Goal: Information Seeking & Learning: Learn about a topic

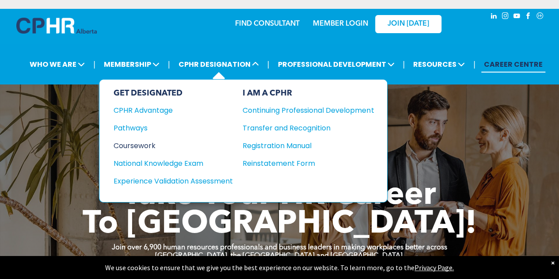
click at [155, 145] on div "Coursework" at bounding box center [167, 145] width 107 height 11
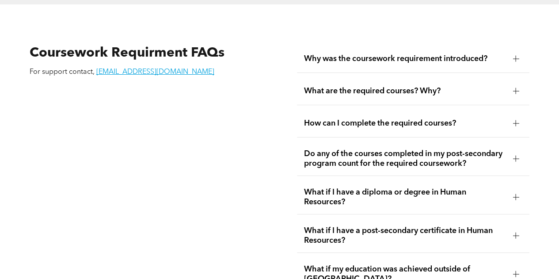
scroll to position [1492, 0]
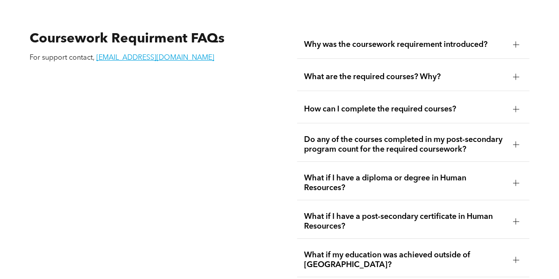
click at [369, 76] on div "What are the required courses? Why?" at bounding box center [413, 77] width 233 height 28
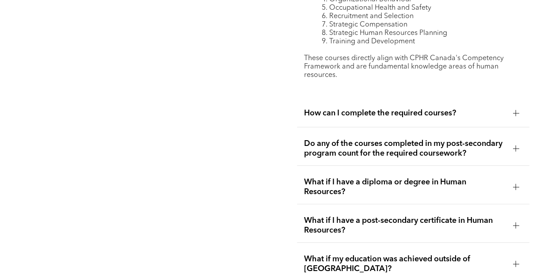
scroll to position [1655, 0]
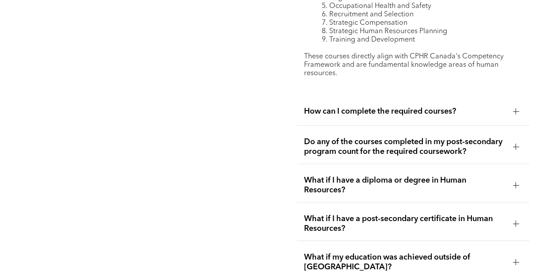
click at [367, 108] on span "How can I complete the required courses?" at bounding box center [405, 112] width 202 height 10
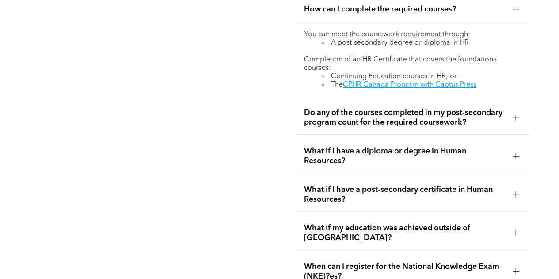
scroll to position [1591, 0]
click at [361, 140] on div "What if I have a diploma or degree in Human Resources?" at bounding box center [413, 157] width 233 height 34
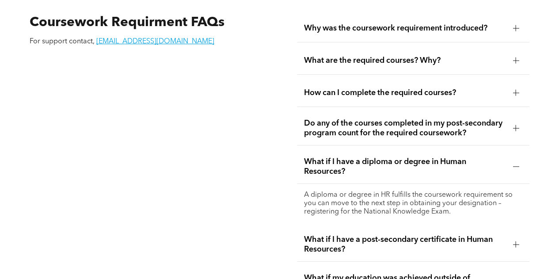
scroll to position [1508, 0]
click at [363, 88] on span "How can I complete the required courses?" at bounding box center [405, 93] width 202 height 10
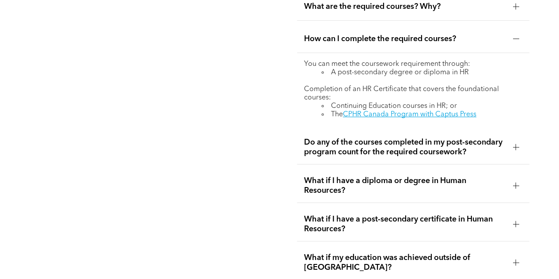
scroll to position [1558, 0]
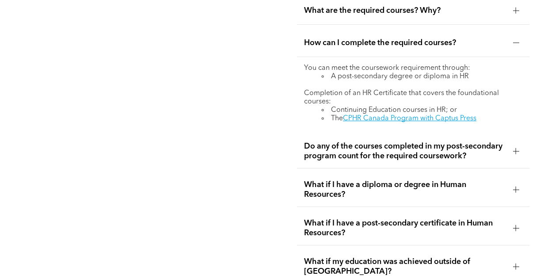
click at [363, 145] on span "Do any of the courses completed in my post-secondary program count for the requ…" at bounding box center [405, 150] width 202 height 19
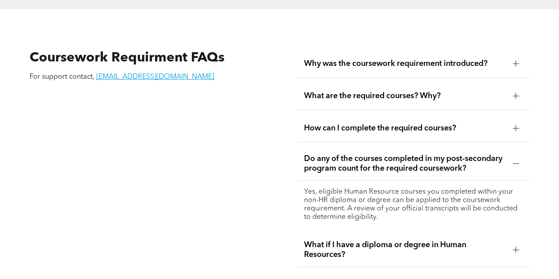
scroll to position [1473, 0]
click at [385, 91] on span "What are the required courses? Why?" at bounding box center [405, 96] width 202 height 10
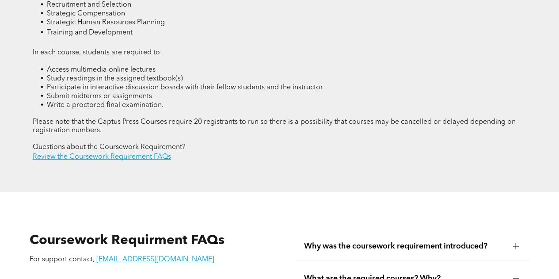
scroll to position [1289, 0]
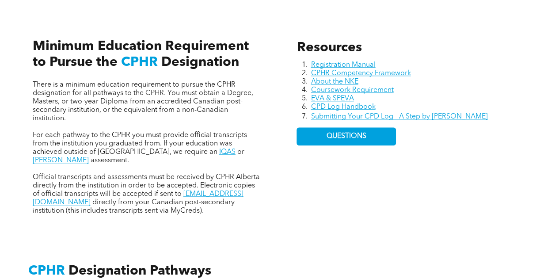
scroll to position [377, 0]
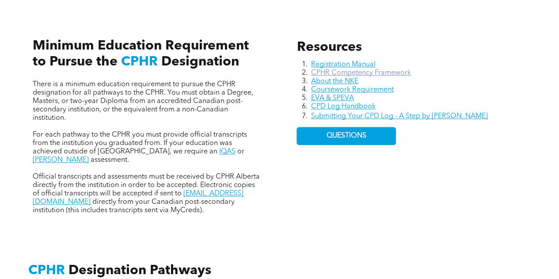
click at [363, 72] on link "CPHR Competency Framework" at bounding box center [361, 72] width 100 height 7
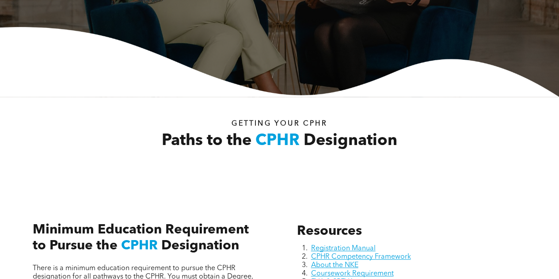
scroll to position [0, 0]
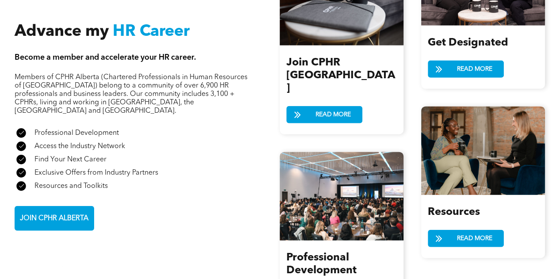
scroll to position [902, 0]
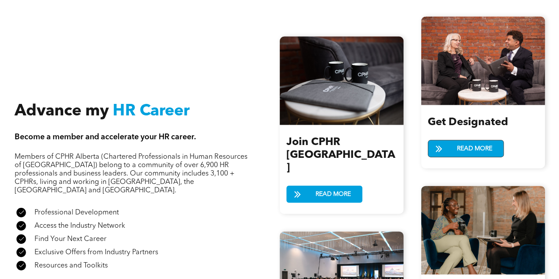
click at [442, 150] on span at bounding box center [439, 148] width 7 height 11
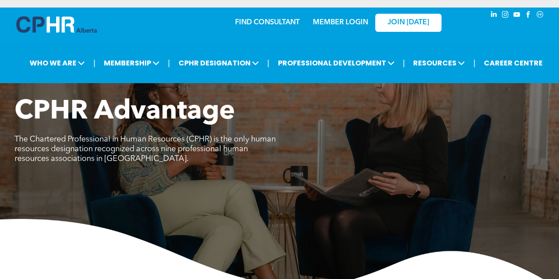
scroll to position [2, 0]
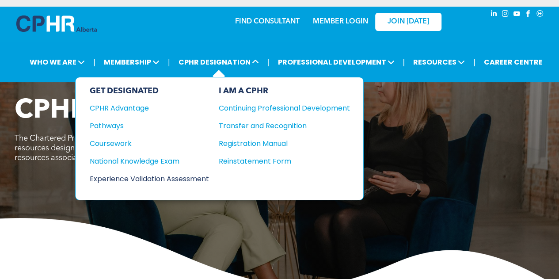
click at [197, 177] on div "Experience Validation Assessment" at bounding box center [143, 178] width 107 height 11
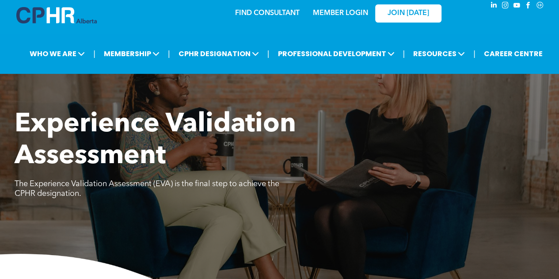
scroll to position [8, 0]
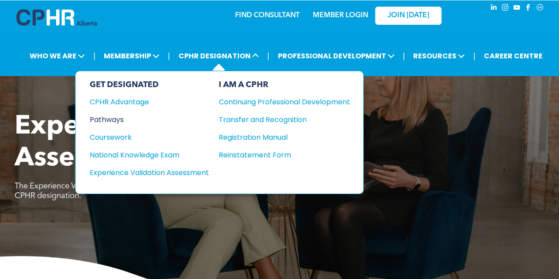
click at [112, 117] on div "Pathways" at bounding box center [143, 119] width 107 height 11
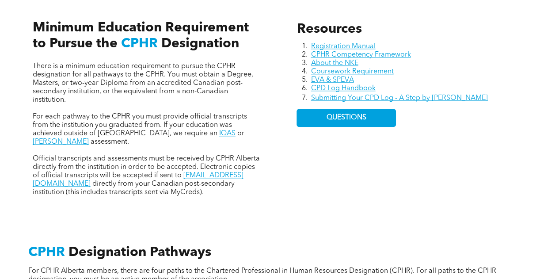
scroll to position [393, 0]
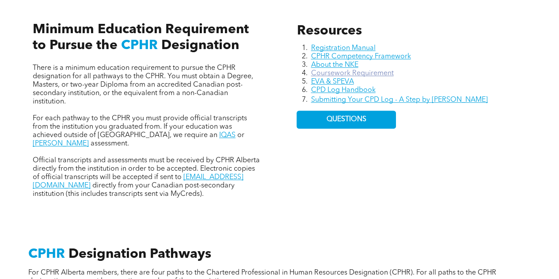
click at [373, 75] on link "Coursework Requirement" at bounding box center [352, 73] width 83 height 7
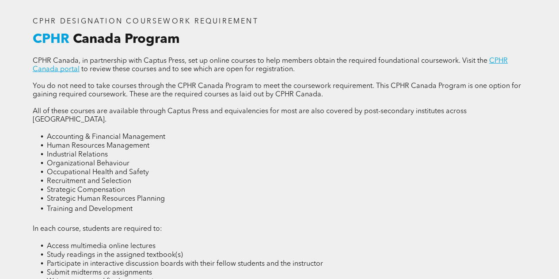
scroll to position [1113, 0]
click at [498, 67] on link "CPHR Canada portal" at bounding box center [270, 65] width 475 height 15
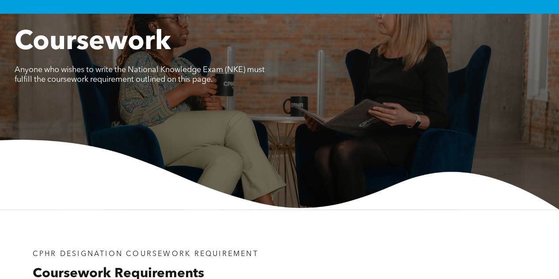
scroll to position [0, 0]
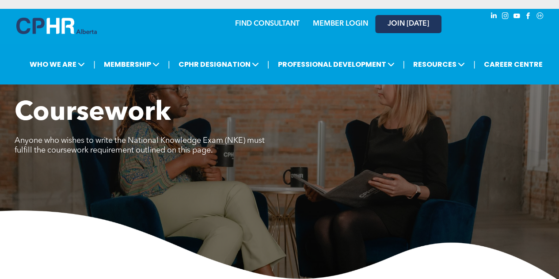
click at [392, 22] on span "JOIN [DATE]" at bounding box center [409, 24] width 42 height 8
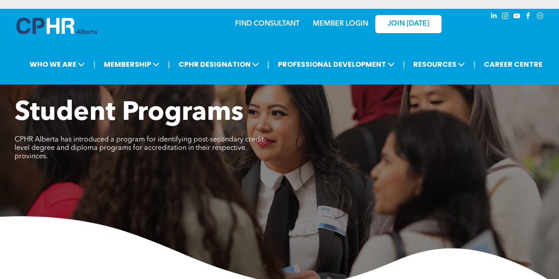
click at [259, 25] on link "FIND CONSULTANT" at bounding box center [267, 23] width 65 height 7
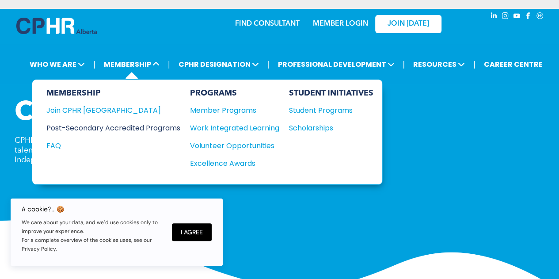
click at [125, 122] on div "Post-Secondary Accredited Programs" at bounding box center [106, 127] width 121 height 11
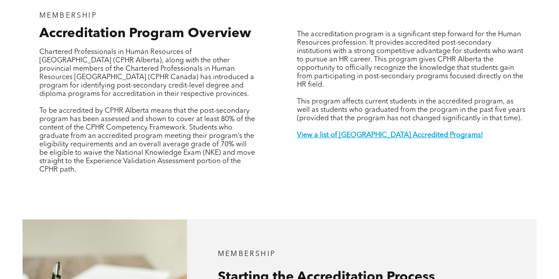
scroll to position [293, 0]
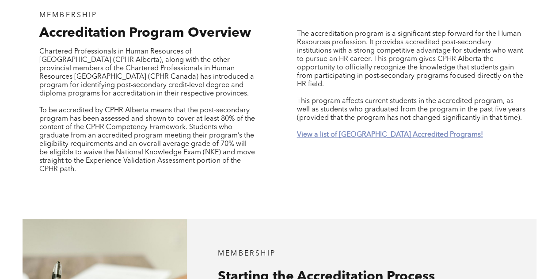
click at [320, 131] on strong "View a list of [GEOGRAPHIC_DATA] Accredited Programs!" at bounding box center [390, 134] width 186 height 7
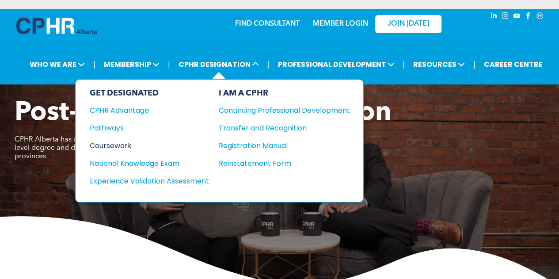
click at [124, 142] on div "Coursework" at bounding box center [143, 145] width 107 height 11
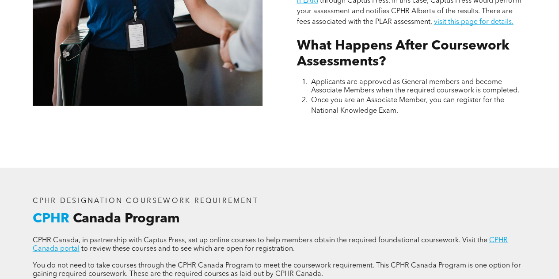
scroll to position [935, 0]
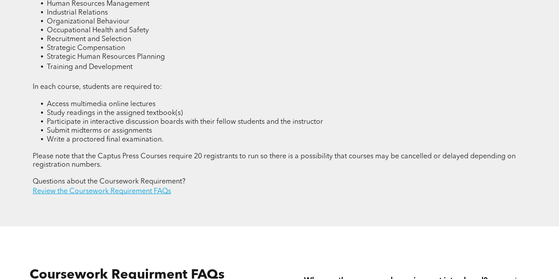
scroll to position [1261, 0]
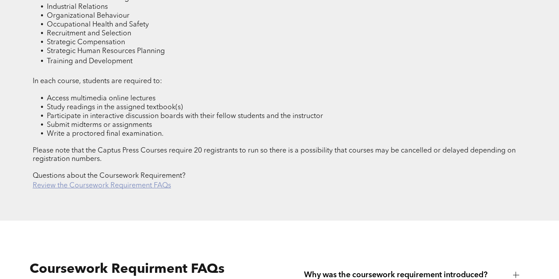
click at [138, 182] on link "Review the Coursework Requirement FAQs" at bounding box center [102, 185] width 138 height 7
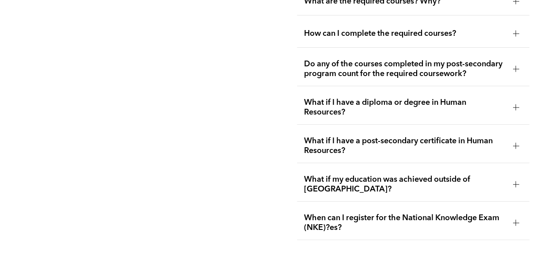
scroll to position [1573, 0]
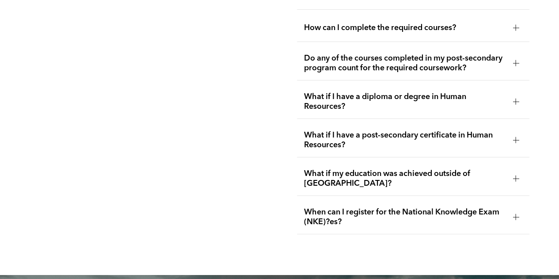
click at [360, 64] on span "Do any of the courses completed in my post-secondary program count for the requ…" at bounding box center [405, 62] width 202 height 19
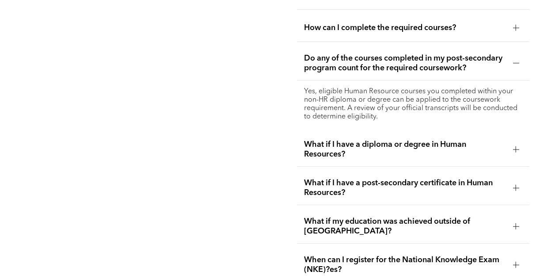
click at [360, 63] on span "Do any of the courses completed in my post-secondary program count for the requ…" at bounding box center [405, 62] width 202 height 19
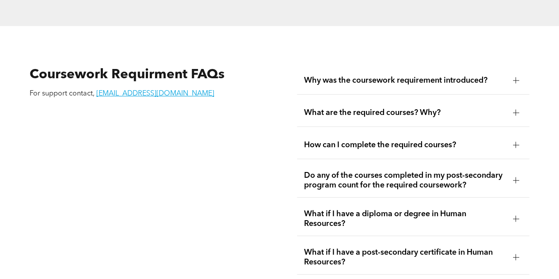
scroll to position [1455, 0]
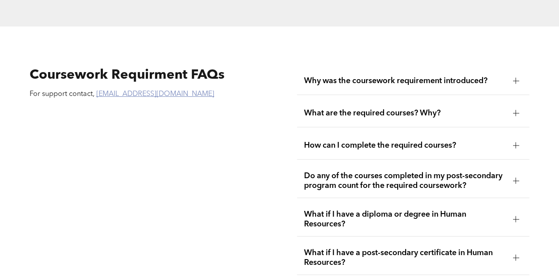
click at [138, 91] on link "[EMAIL_ADDRESS][DOMAIN_NAME]" at bounding box center [155, 94] width 118 height 7
drag, startPoint x: 164, startPoint y: 91, endPoint x: 95, endPoint y: 92, distance: 68.5
click at [95, 92] on p "For support contact, registrar@cphrab.ca" at bounding box center [145, 94] width 231 height 8
click at [179, 92] on p "For support contact, registrar@cphrab.ca" at bounding box center [145, 94] width 231 height 8
drag, startPoint x: 166, startPoint y: 91, endPoint x: 99, endPoint y: 89, distance: 67.2
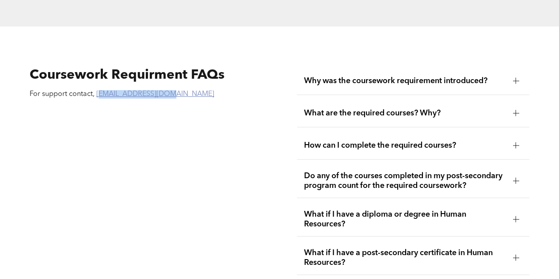
click at [99, 90] on p "For support contact, registrar@cphrab.ca" at bounding box center [145, 94] width 231 height 8
click at [99, 91] on link "[EMAIL_ADDRESS][DOMAIN_NAME]" at bounding box center [155, 94] width 118 height 7
click at [110, 100] on div "Coursework Requirment FAQs For support contact, registrar@cphrab.ca" at bounding box center [146, 209] width 247 height 299
drag, startPoint x: 94, startPoint y: 93, endPoint x: 161, endPoint y: 88, distance: 67.4
click at [161, 90] on p "For support contact, registrar@cphrab.ca" at bounding box center [145, 94] width 231 height 8
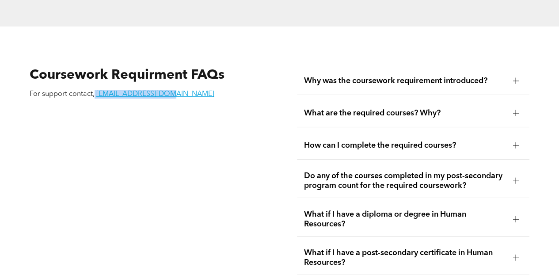
click at [167, 90] on p "For support contact, registrar@cphrab.ca" at bounding box center [145, 94] width 231 height 8
drag, startPoint x: 166, startPoint y: 90, endPoint x: 95, endPoint y: 96, distance: 71.9
click at [95, 96] on div "Coursework Requirment FAQs For support contact, registrar@cphrab.ca" at bounding box center [146, 209] width 247 height 299
click at [100, 122] on div "Coursework Requirment FAQs For support contact, registrar@cphrab.ca" at bounding box center [146, 209] width 247 height 299
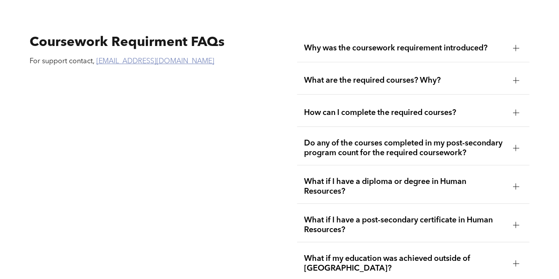
scroll to position [1501, 0]
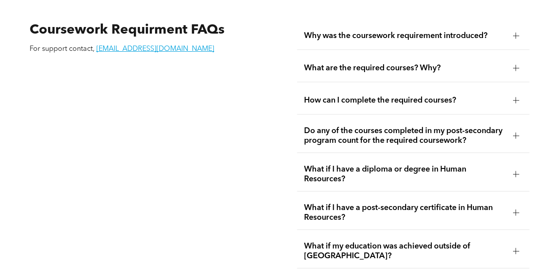
click at [244, 103] on div "Coursework Requirment FAQs For support contact, registrar@cphrab.ca" at bounding box center [146, 164] width 247 height 299
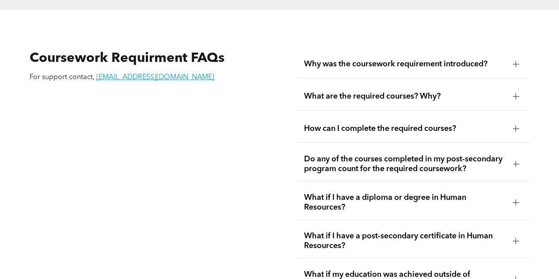
scroll to position [1473, 0]
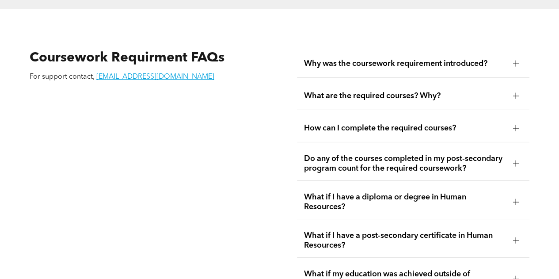
click at [147, 153] on div "Coursework Requirment FAQs For support contact, registrar@cphrab.ca" at bounding box center [146, 192] width 247 height 299
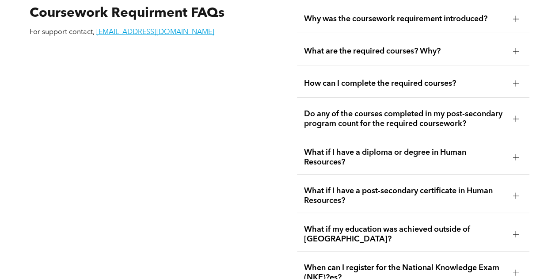
scroll to position [1518, 0]
click at [363, 82] on span "How can I complete the required courses?" at bounding box center [405, 83] width 202 height 10
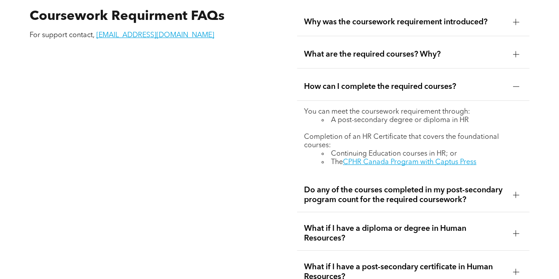
scroll to position [1514, 0]
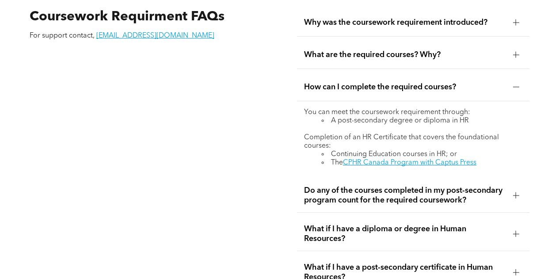
click at [372, 51] on span "What are the required courses? Why?" at bounding box center [405, 55] width 202 height 10
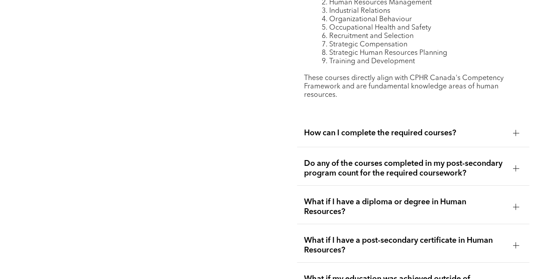
scroll to position [1633, 0]
click at [409, 122] on div "How can I complete the required courses?" at bounding box center [413, 134] width 233 height 28
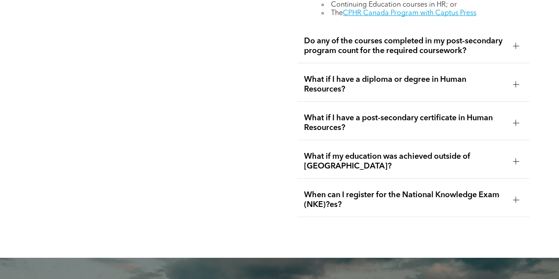
scroll to position [1656, 0]
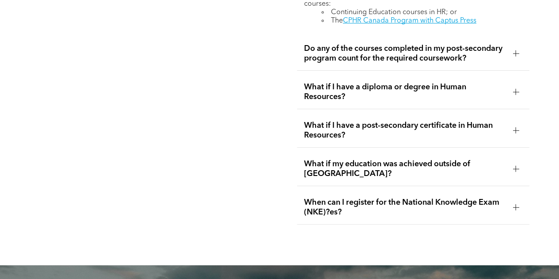
click at [381, 198] on span "When can I register for the National Knowledge Exam (NKE)?es?" at bounding box center [405, 207] width 202 height 19
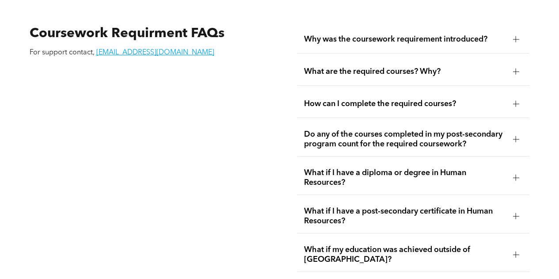
scroll to position [1497, 0]
click at [507, 30] on div "Why was the coursework requirement introduced?" at bounding box center [413, 39] width 233 height 28
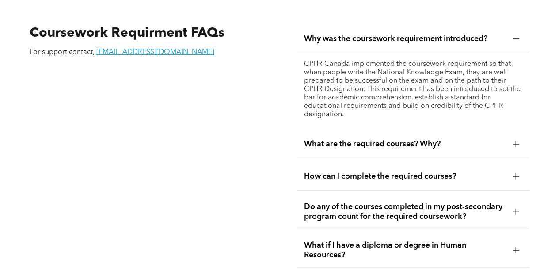
click at [507, 30] on div "Why was the coursework requirement introduced?" at bounding box center [413, 39] width 233 height 28
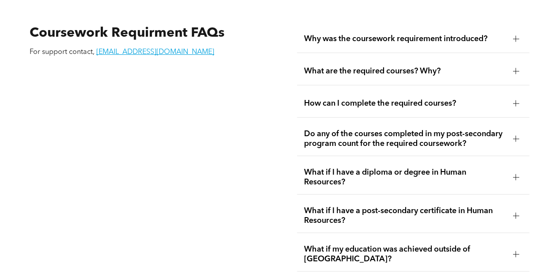
click at [498, 91] on div "How can I complete the required courses?" at bounding box center [413, 104] width 233 height 28
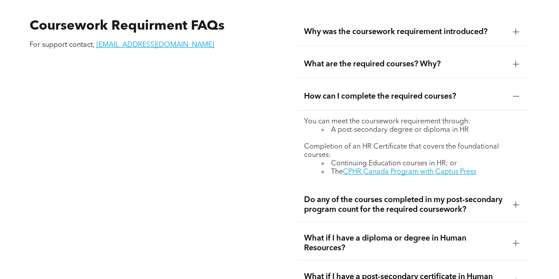
scroll to position [1505, 0]
click at [409, 64] on div "What are the required courses? Why?" at bounding box center [413, 64] width 233 height 28
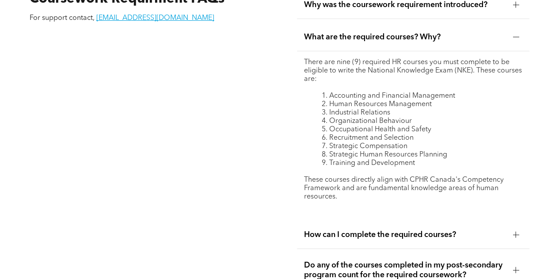
scroll to position [1535, 0]
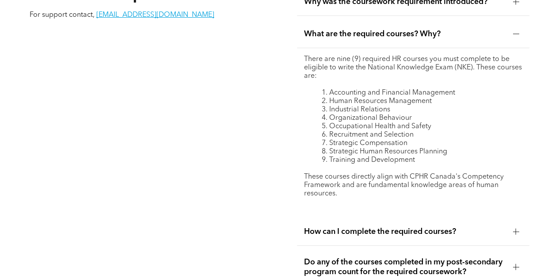
click at [365, 148] on li "Strategic Human Resources Planning" at bounding box center [422, 152] width 201 height 8
copy li "Strategic Human Resources Planning"
click at [378, 156] on li "Training and Development" at bounding box center [422, 160] width 201 height 8
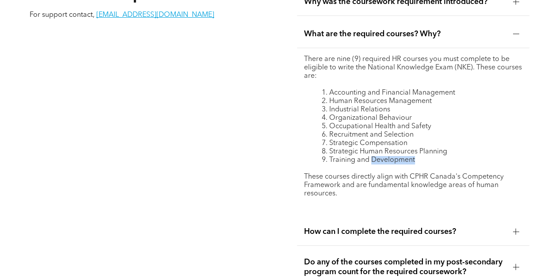
click at [378, 156] on li "Training and Development" at bounding box center [422, 160] width 201 height 8
copy li "Training and Development"
click at [388, 101] on li "Human Resources Management" at bounding box center [422, 101] width 201 height 8
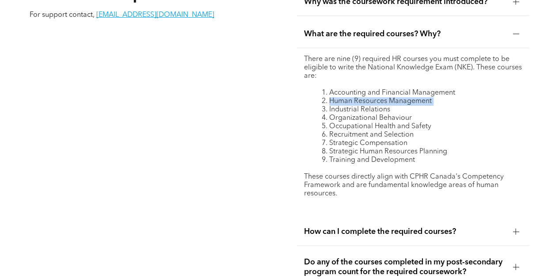
click at [388, 101] on li "Human Resources Management" at bounding box center [422, 101] width 201 height 8
click at [337, 114] on li "Organizational Behaviour" at bounding box center [422, 118] width 201 height 8
click at [358, 139] on li "Strategic Compensation" at bounding box center [422, 143] width 201 height 8
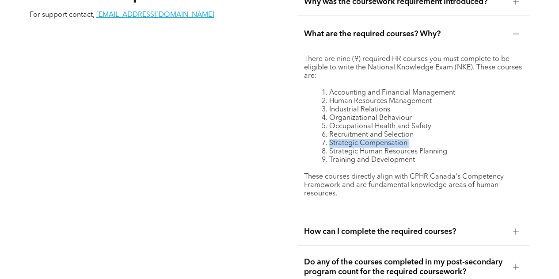
click at [358, 139] on li "Strategic Compensation" at bounding box center [422, 143] width 201 height 8
copy li "Strategic Compensation"
click at [423, 160] on li "Training and Development" at bounding box center [422, 160] width 201 height 8
click at [357, 106] on li "Industrial Relations" at bounding box center [422, 110] width 201 height 8
click at [368, 97] on li "Human Resources Management" at bounding box center [422, 101] width 201 height 8
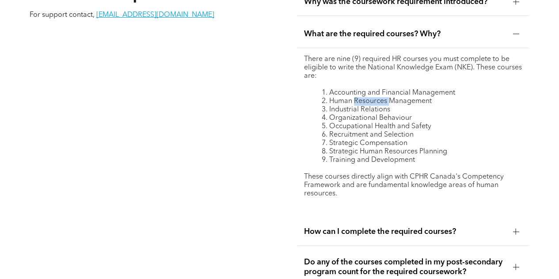
click at [368, 97] on li "Human Resources Management" at bounding box center [422, 101] width 201 height 8
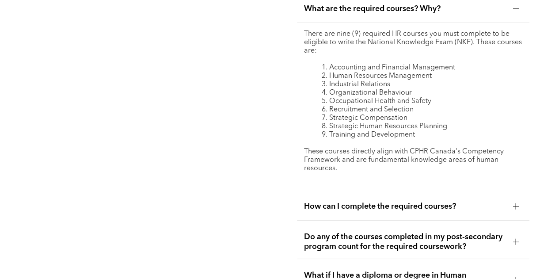
scroll to position [1560, 0]
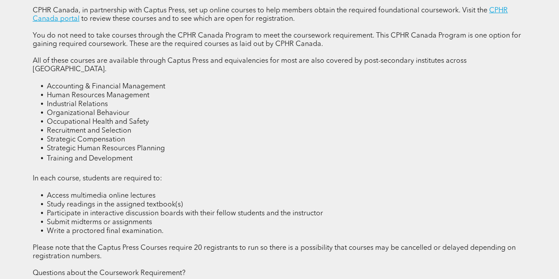
scroll to position [1165, 0]
click at [118, 120] on span "Occupational Health and Safety" at bounding box center [98, 121] width 102 height 7
click at [101, 128] on span "Recruitment and Selection" at bounding box center [89, 130] width 84 height 7
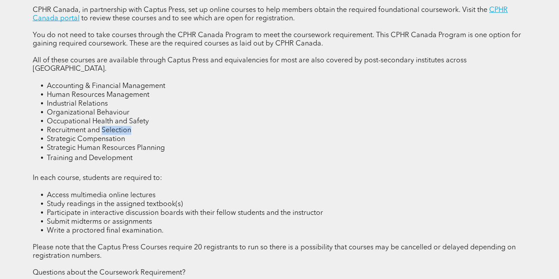
click at [101, 128] on span "Recruitment and Selection" at bounding box center [89, 130] width 84 height 7
copy span "Recruitment and Selection"
click at [99, 103] on span "Industrial Relations" at bounding box center [77, 103] width 61 height 7
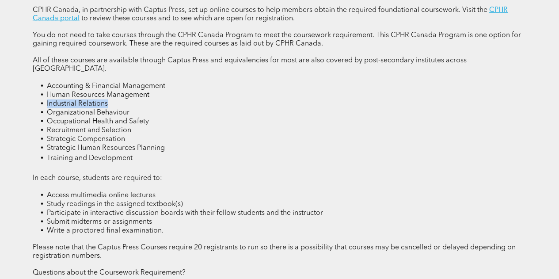
click at [99, 103] on span "Industrial Relations" at bounding box center [77, 103] width 61 height 7
copy span "Industrial Relations"
click at [104, 138] on span "Strategic Compensation" at bounding box center [86, 139] width 78 height 7
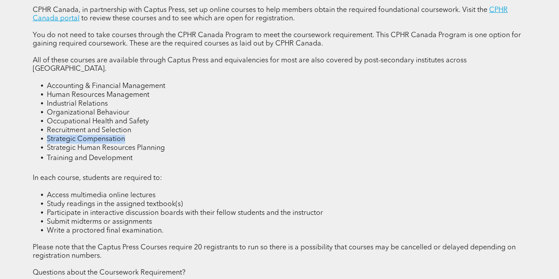
copy span "Strategic Compensation"
